Goal: Task Accomplishment & Management: Check status

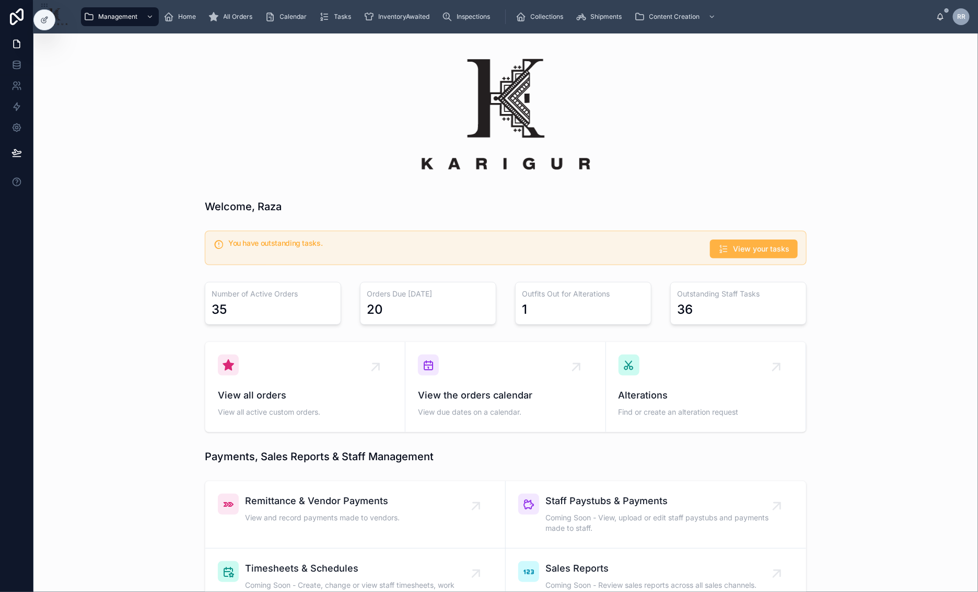
click at [772, 249] on span "View your tasks" at bounding box center [761, 249] width 56 height 10
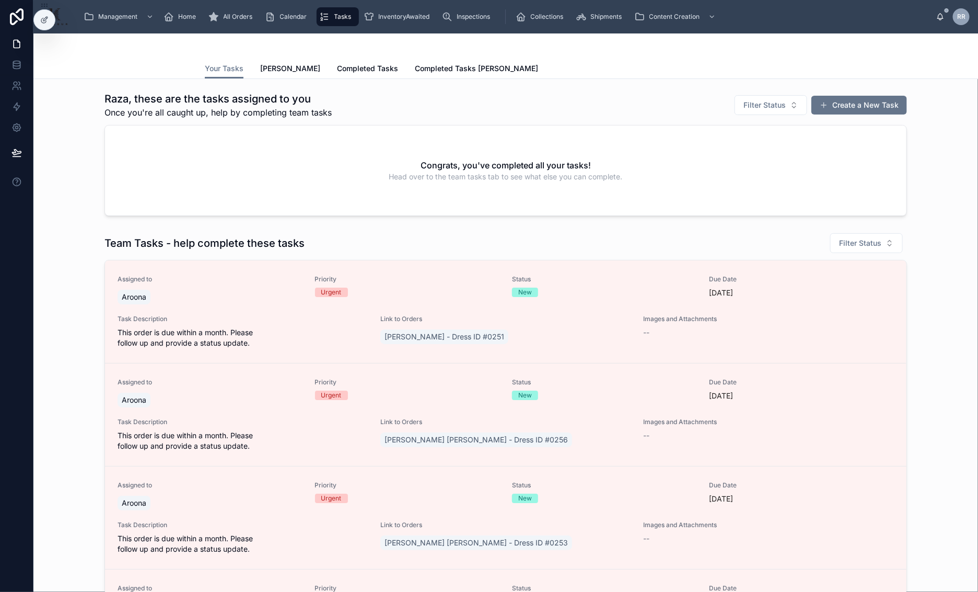
click at [283, 193] on div "Congrats, you've completed all your tasks! Head over to the team tasks tab to s…" at bounding box center [506, 170] width 802 height 90
